Goal: Transaction & Acquisition: Book appointment/travel/reservation

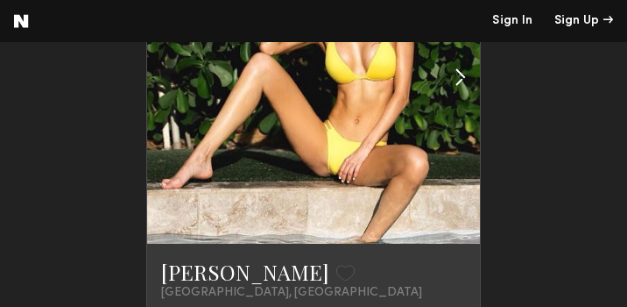
scroll to position [3080, 1]
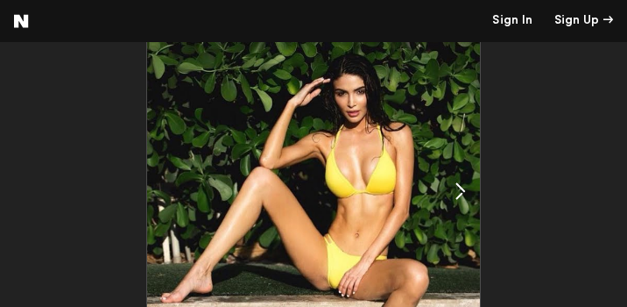
click at [384, 125] on div at bounding box center [426, 191] width 110 height 333
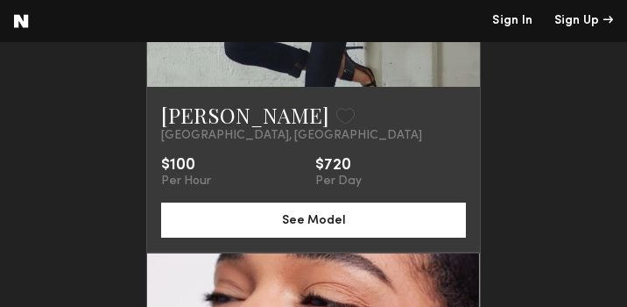
scroll to position [3241, 0]
click at [231, 129] on link "[PERSON_NAME]" at bounding box center [245, 115] width 168 height 28
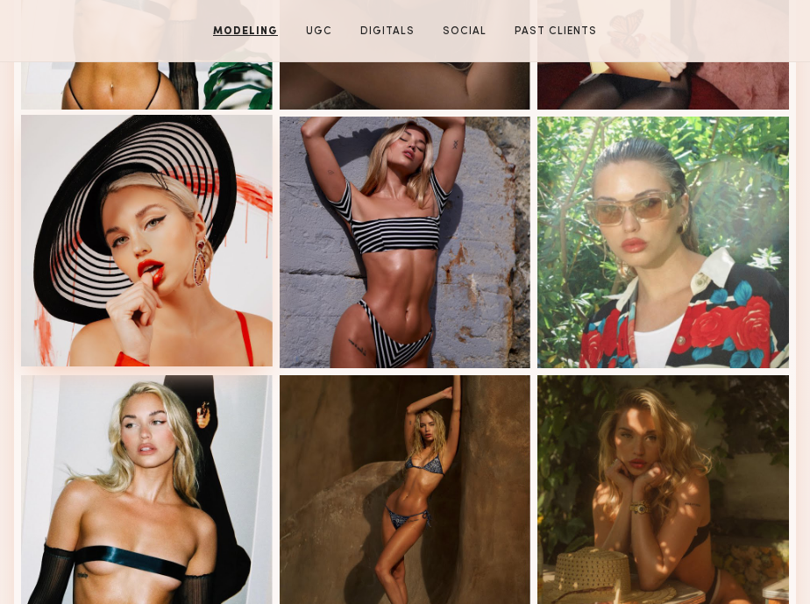
scroll to position [952, 0]
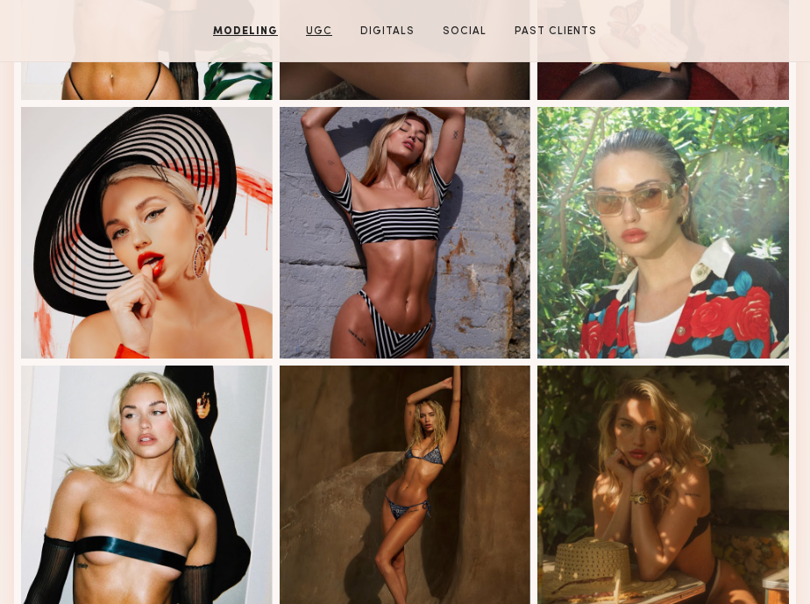
click at [331, 31] on link "UGC" at bounding box center [319, 32] width 40 height 16
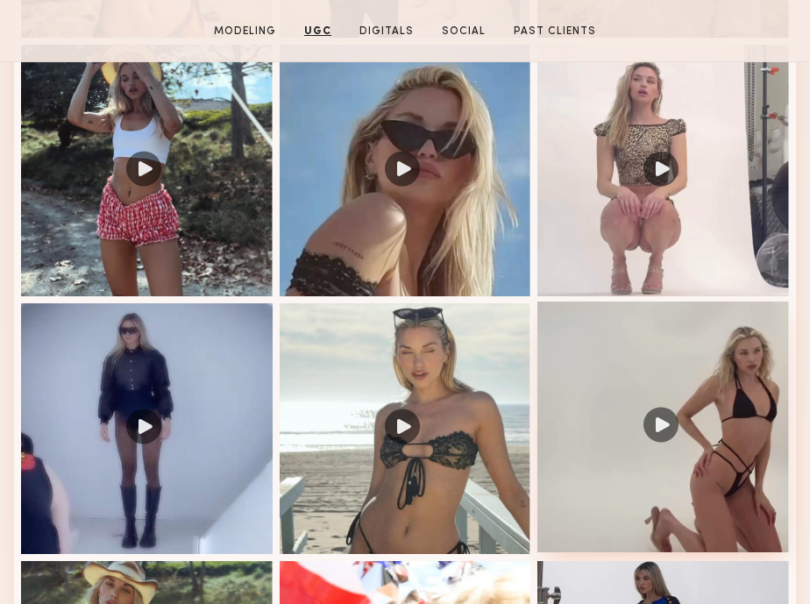
scroll to position [1978, 1]
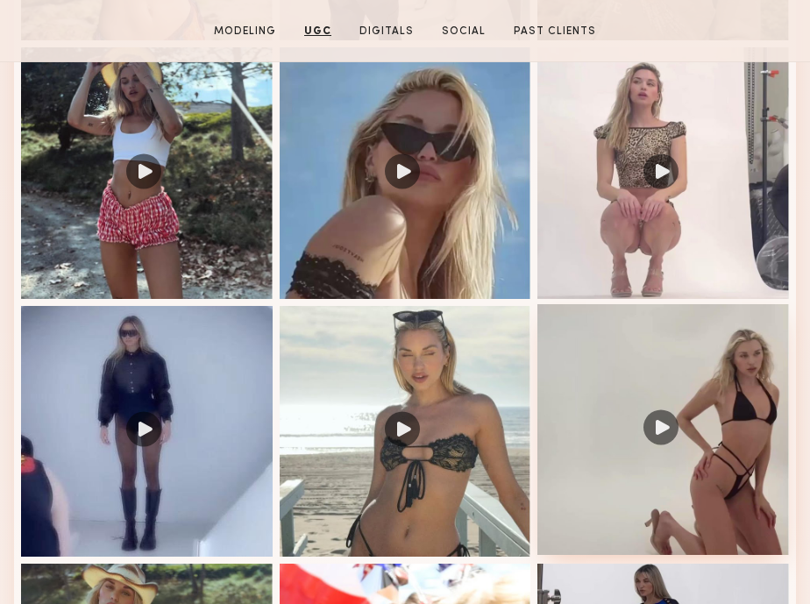
click at [627, 306] on div at bounding box center [662, 429] width 251 height 251
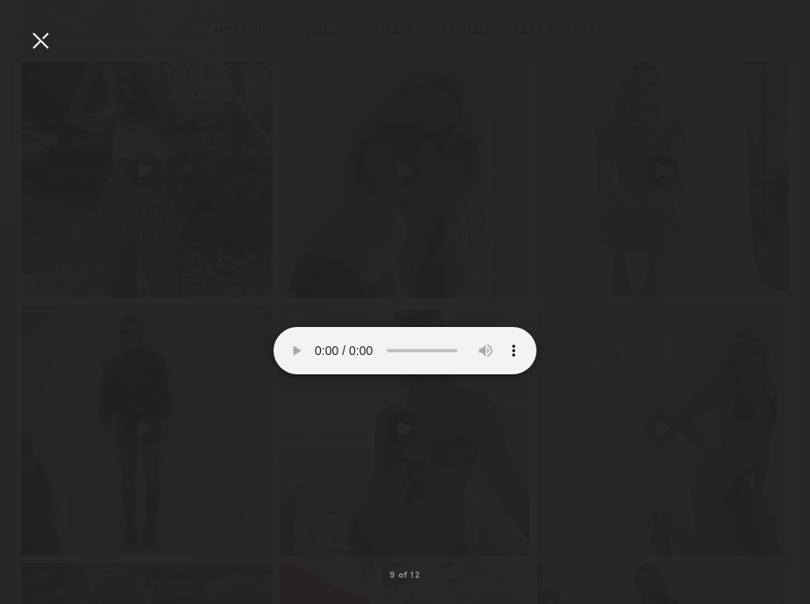
scroll to position [1979, 0]
click at [627, 306] on div at bounding box center [405, 288] width 810 height 520
click at [40, 44] on div at bounding box center [40, 40] width 28 height 28
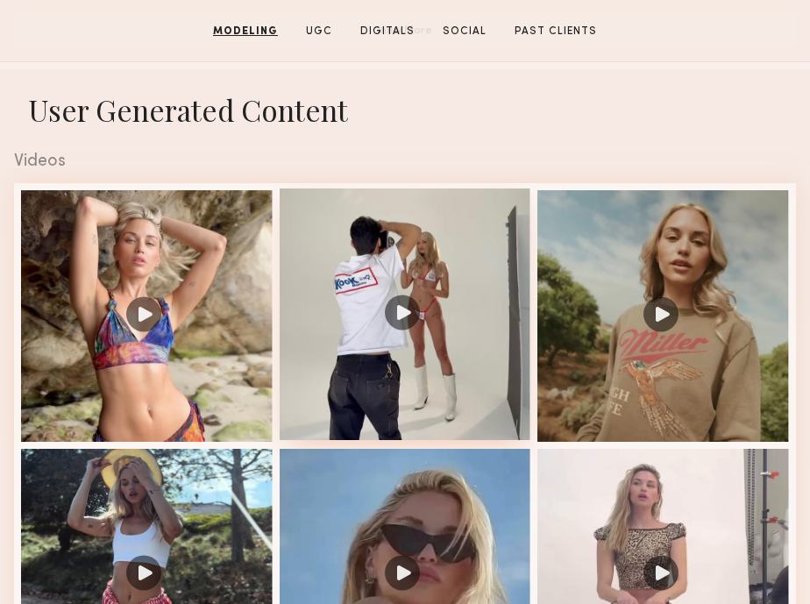
scroll to position [1568, 0]
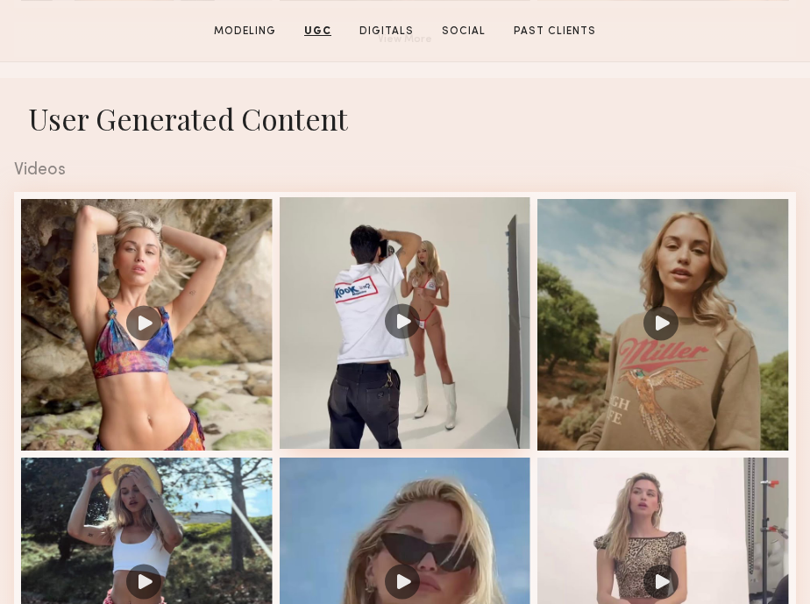
click at [404, 306] on div at bounding box center [405, 322] width 251 height 251
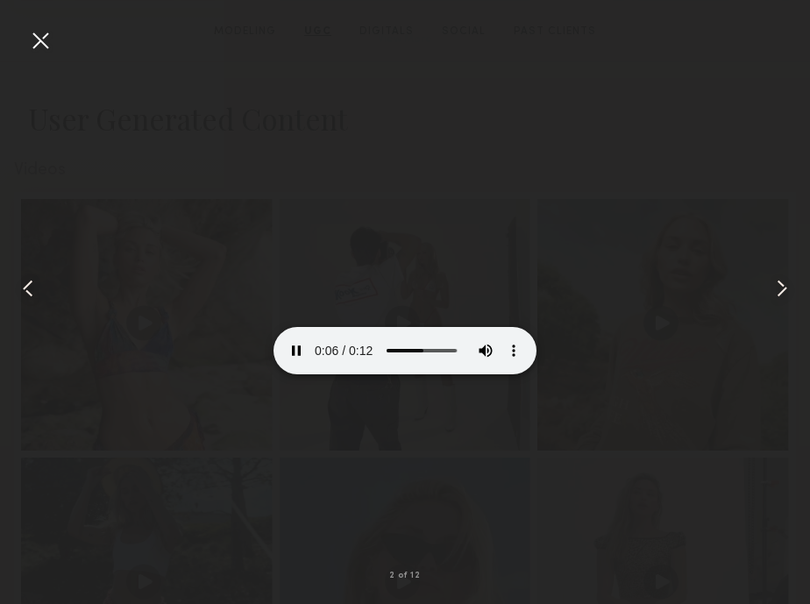
click at [37, 39] on div at bounding box center [40, 40] width 28 height 28
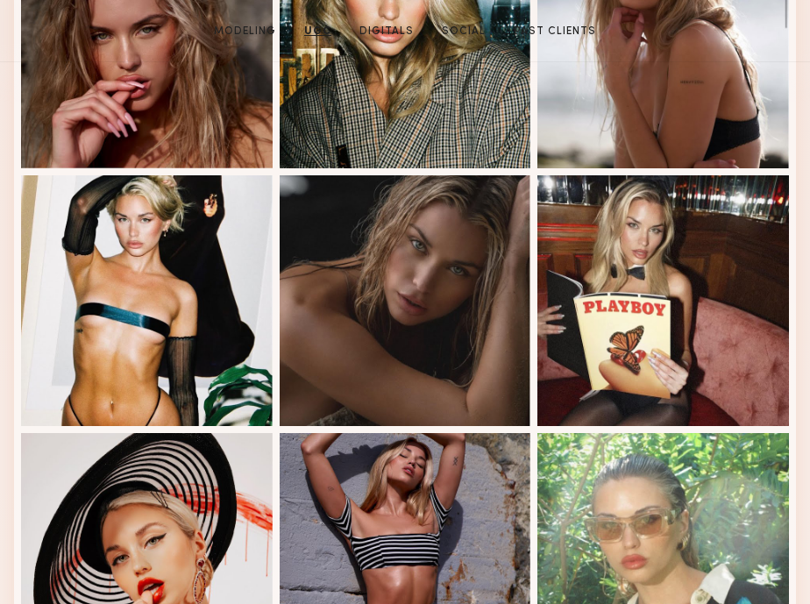
scroll to position [277, 0]
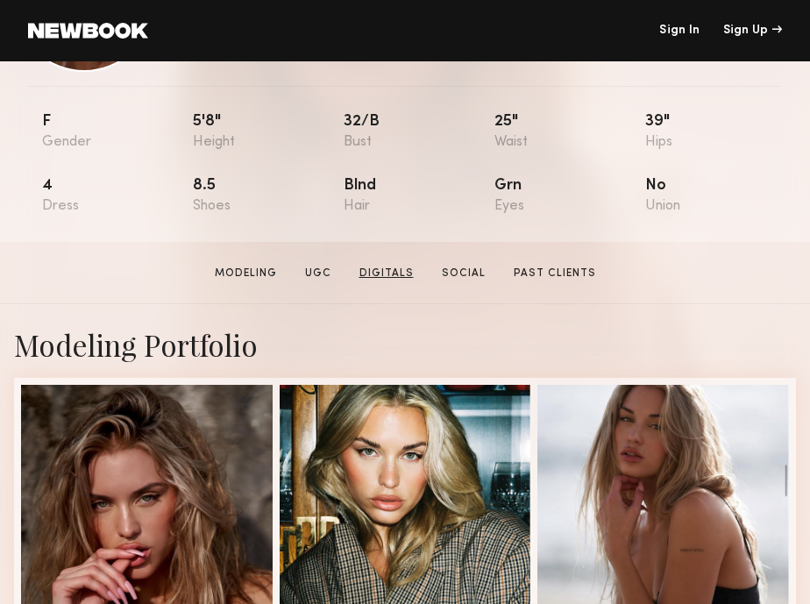
click at [389, 270] on link "Digitals" at bounding box center [386, 273] width 68 height 16
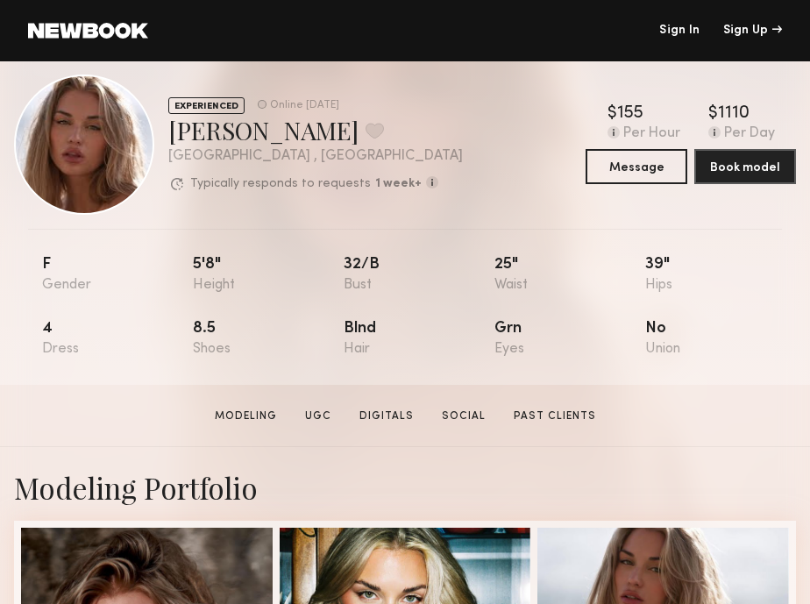
scroll to position [16, 0]
